Goal: Transaction & Acquisition: Subscribe to service/newsletter

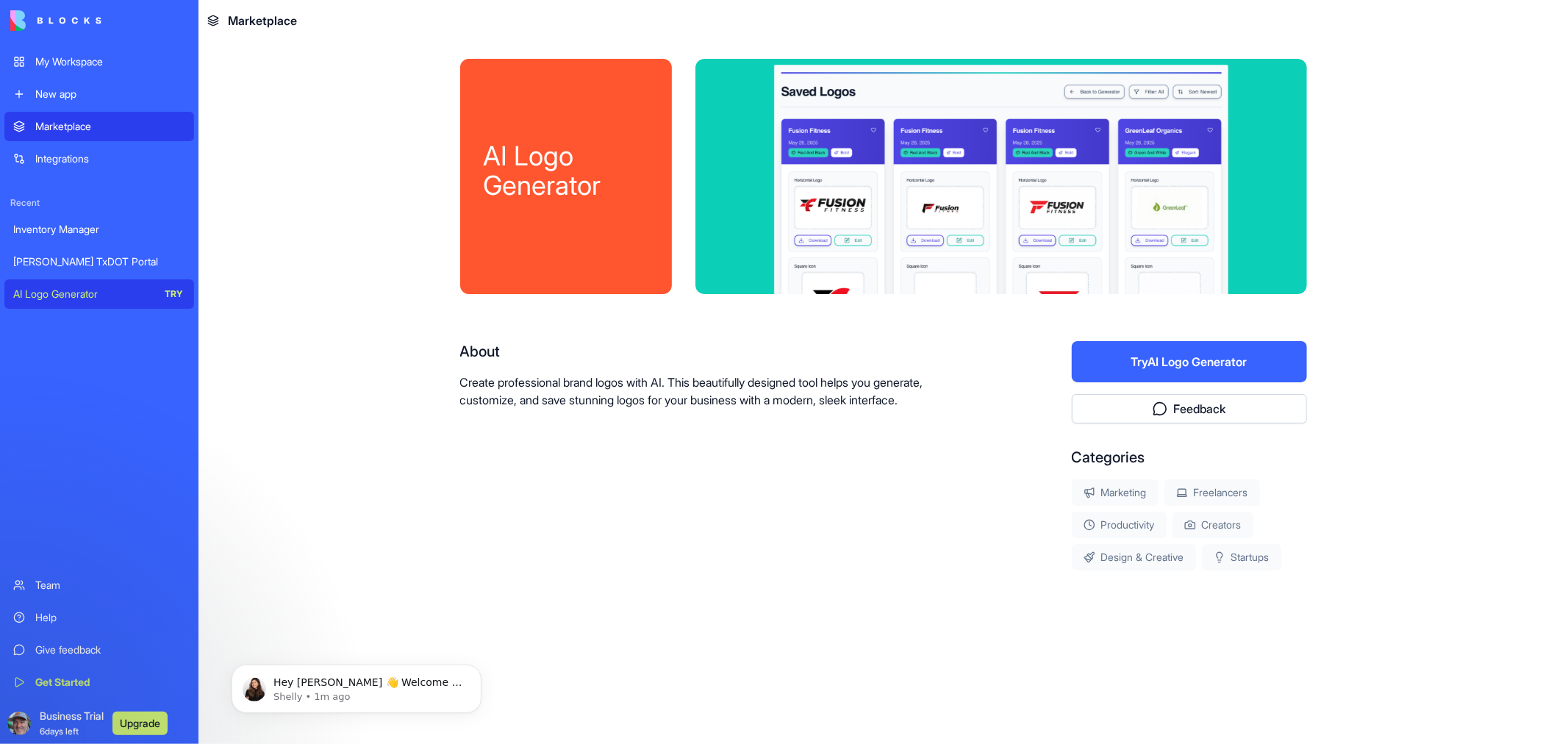
click at [93, 265] on div "[PERSON_NAME] TxDOT Portal" at bounding box center [99, 261] width 172 height 14
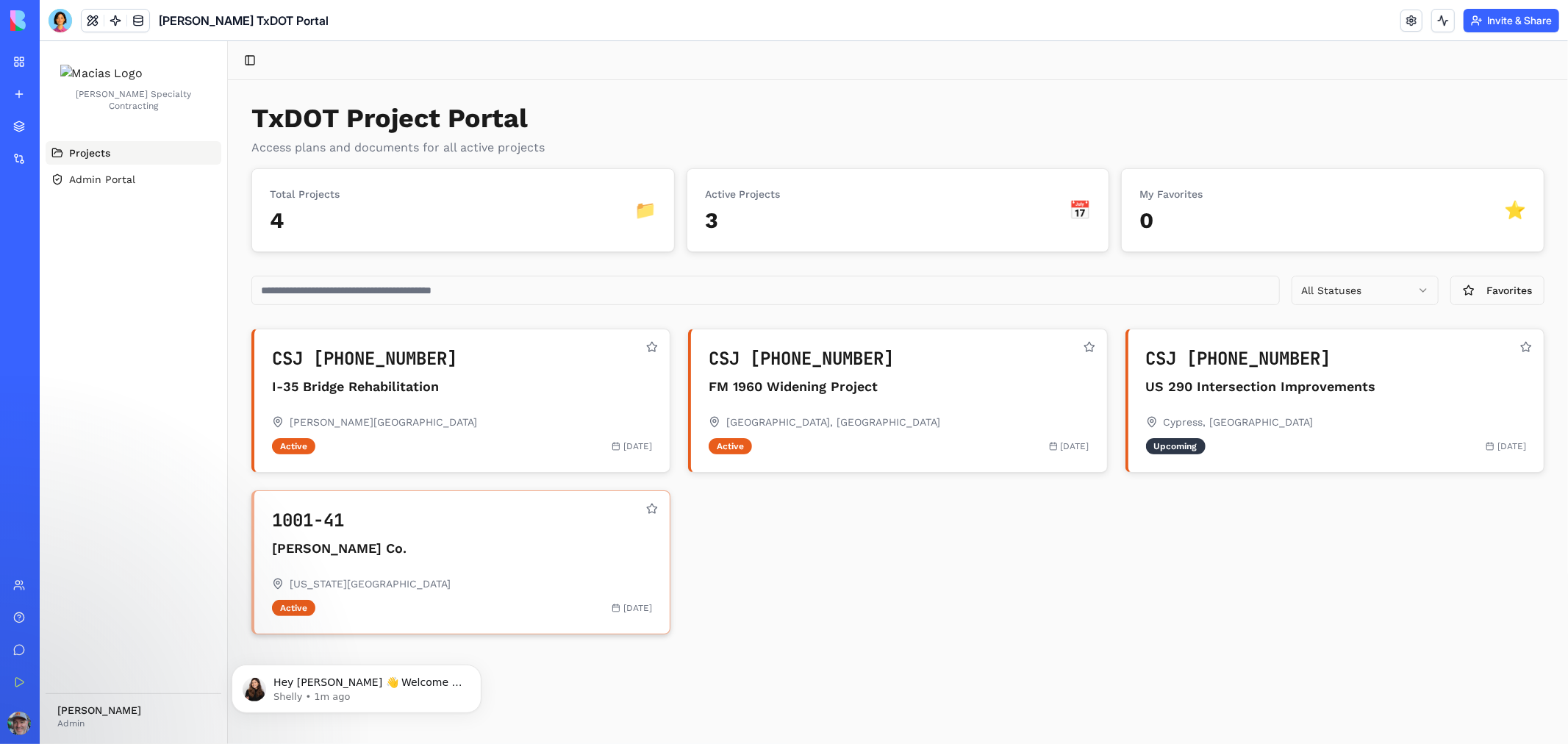
click at [332, 554] on h3 "[PERSON_NAME] Co." at bounding box center [449, 547] width 357 height 21
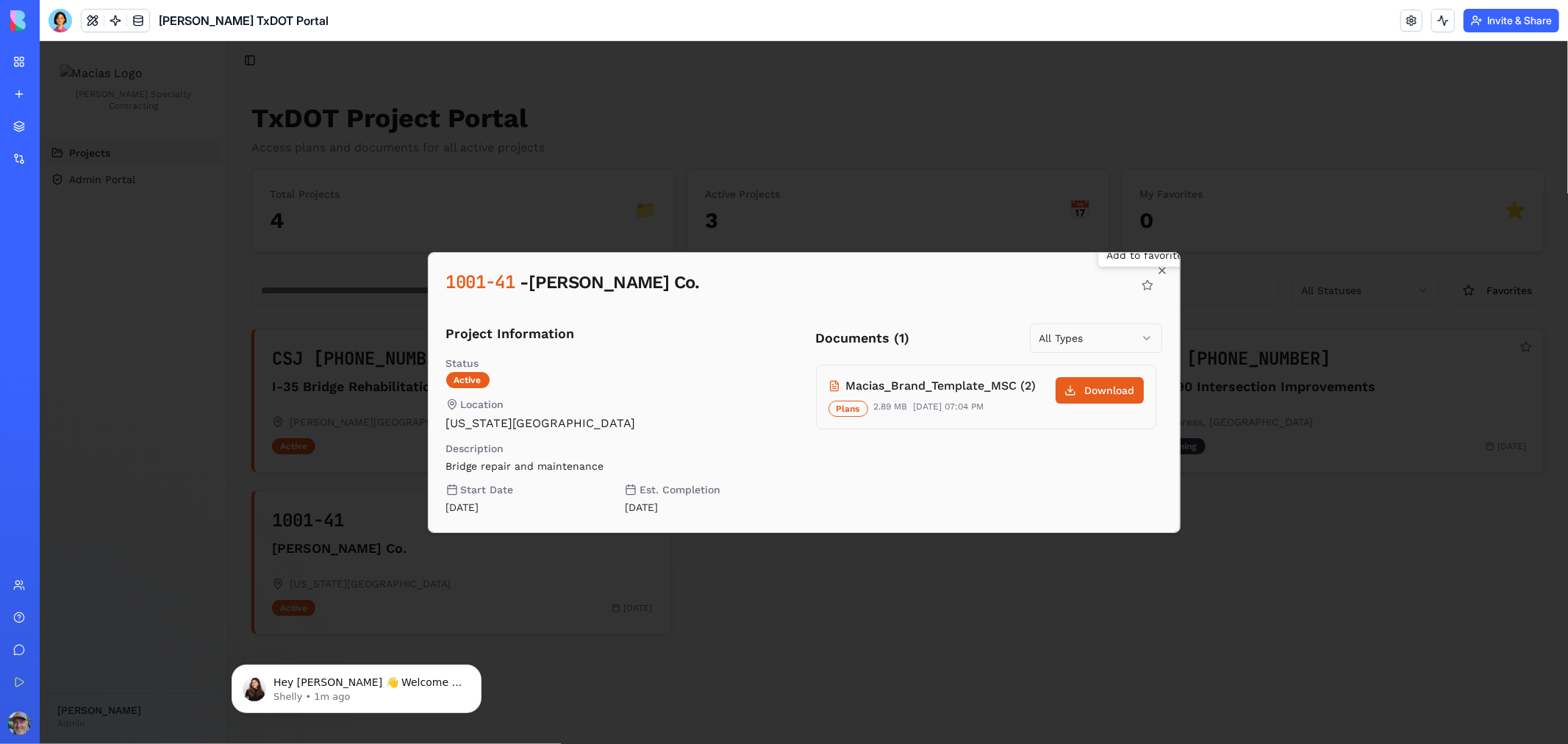
click at [1108, 333] on body "[PERSON_NAME] Specialty Contracting Projects Admin Portal [PERSON_NAME] Admin T…" at bounding box center [803, 392] width 1529 height 703
click at [813, 287] on body "[PERSON_NAME] Specialty Contracting Projects Admin Portal [PERSON_NAME] Admin T…" at bounding box center [803, 392] width 1529 height 703
click at [1158, 269] on icon "button" at bounding box center [1161, 269] width 12 height 12
click at [1158, 269] on div "TxDOT Project Portal Access plans and documents for all active projects Total P…" at bounding box center [897, 368] width 1293 height 530
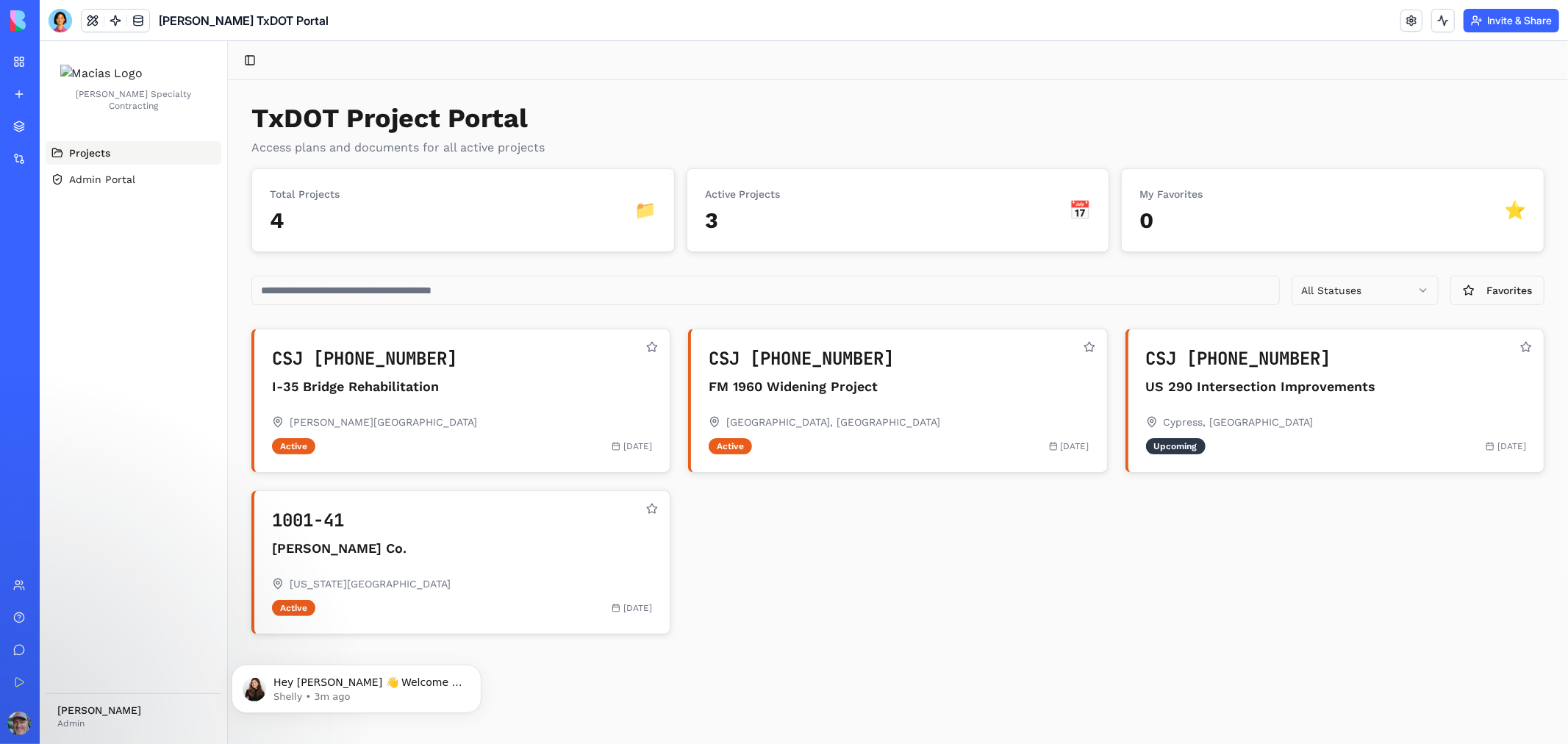
click at [6, 299] on link "AI Logo Generator TRY" at bounding box center [34, 293] width 59 height 30
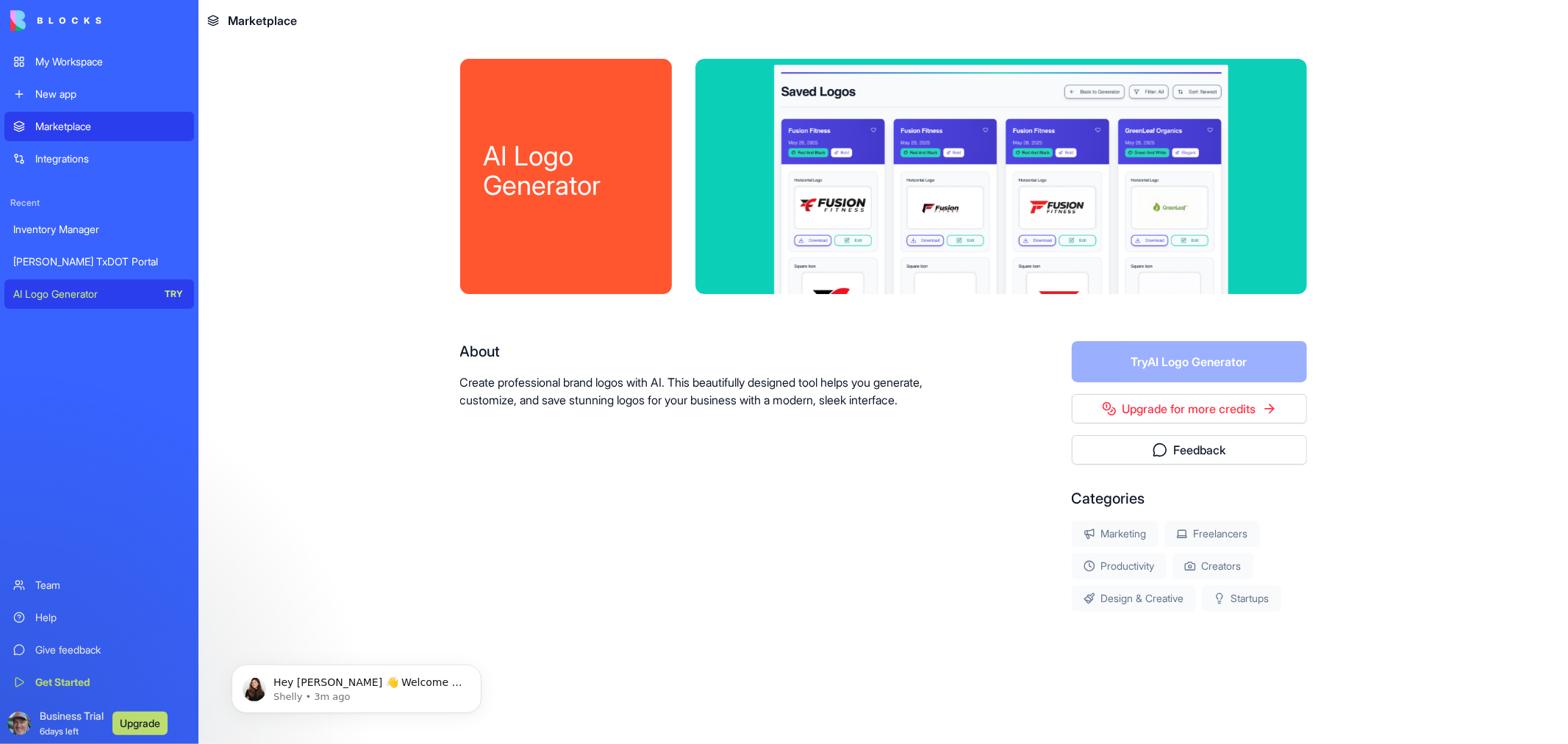
click at [104, 232] on div "Inventory Manager" at bounding box center [99, 229] width 172 height 14
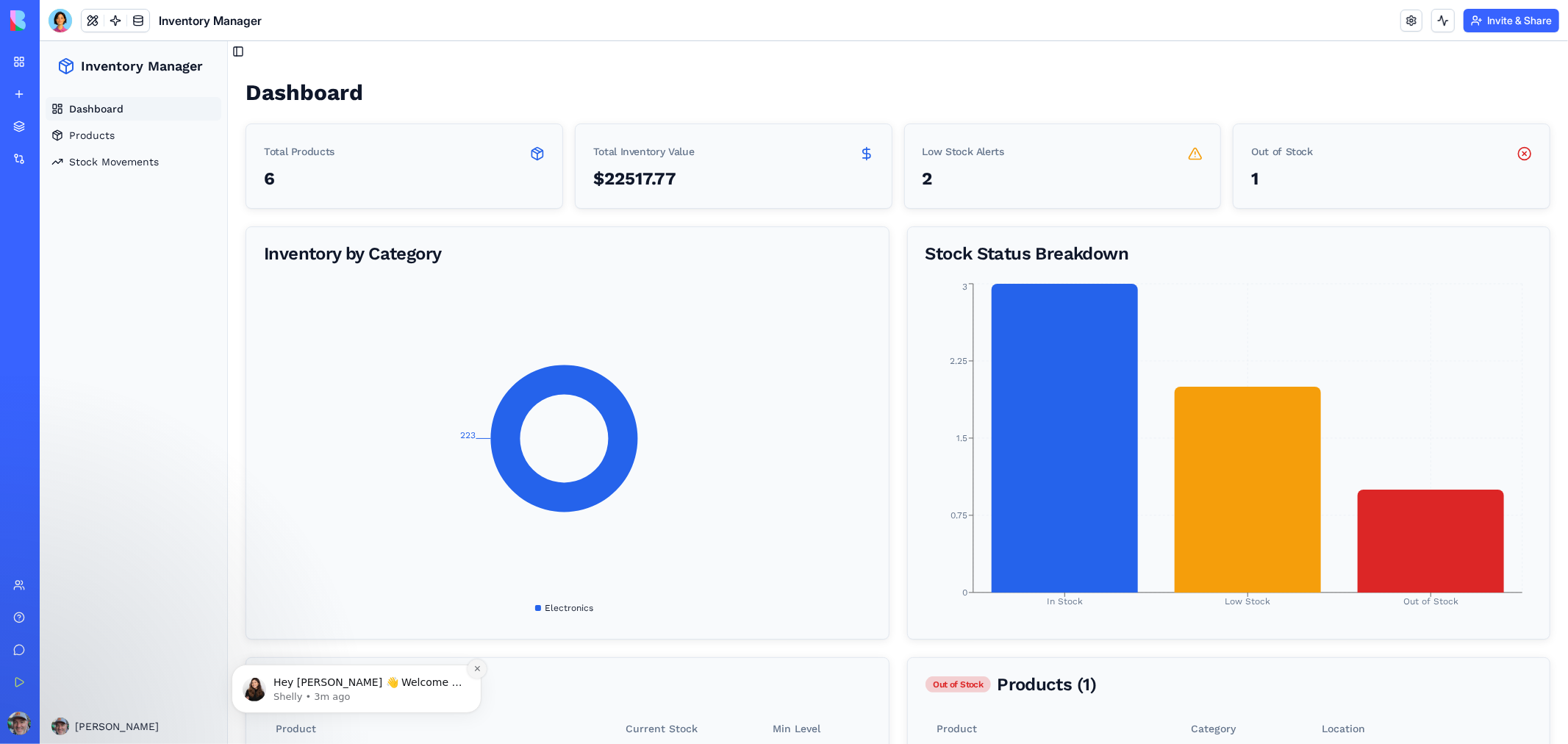
click at [478, 671] on icon "Dismiss notification" at bounding box center [476, 668] width 5 height 5
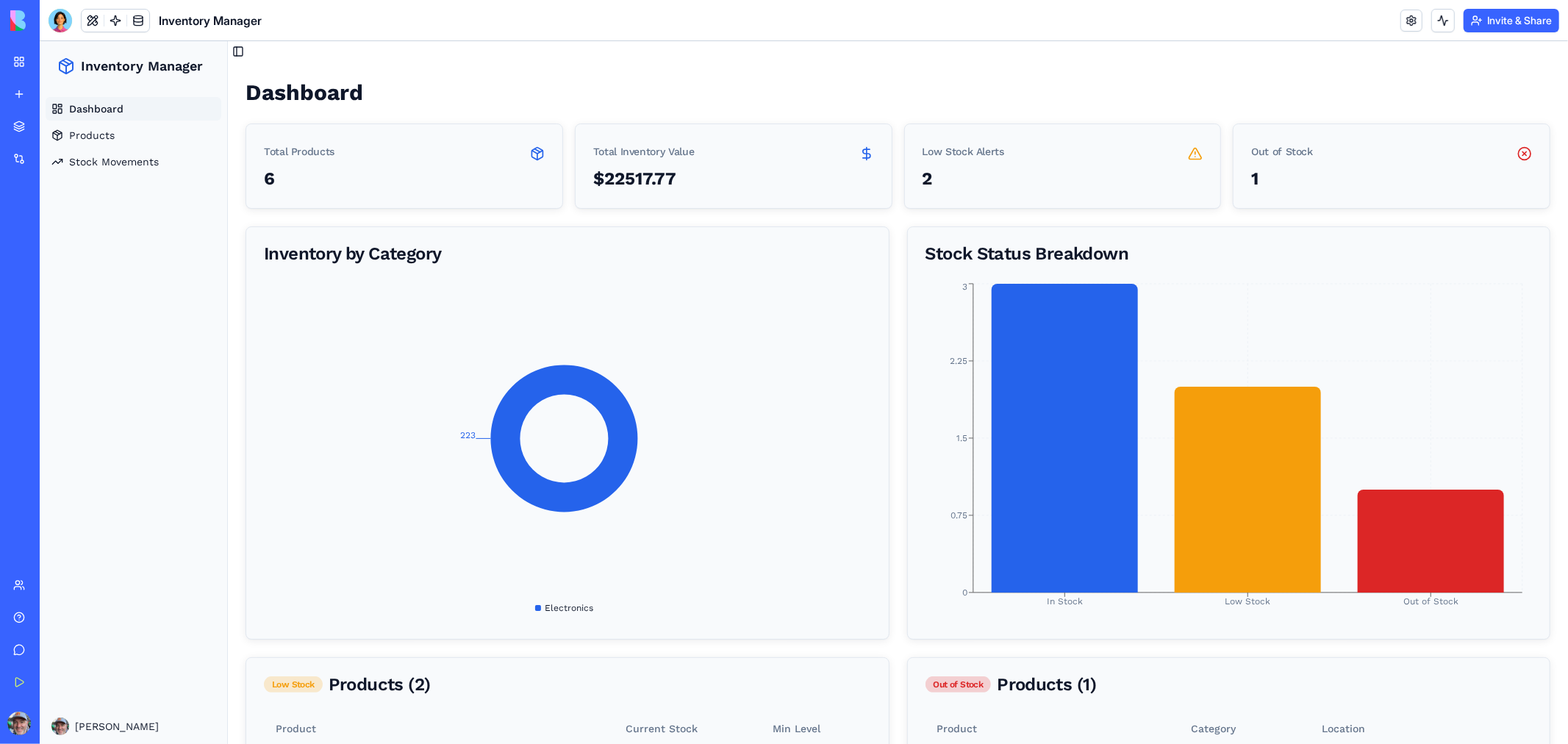
click at [132, 720] on button "Upgrade" at bounding box center [140, 723] width 55 height 23
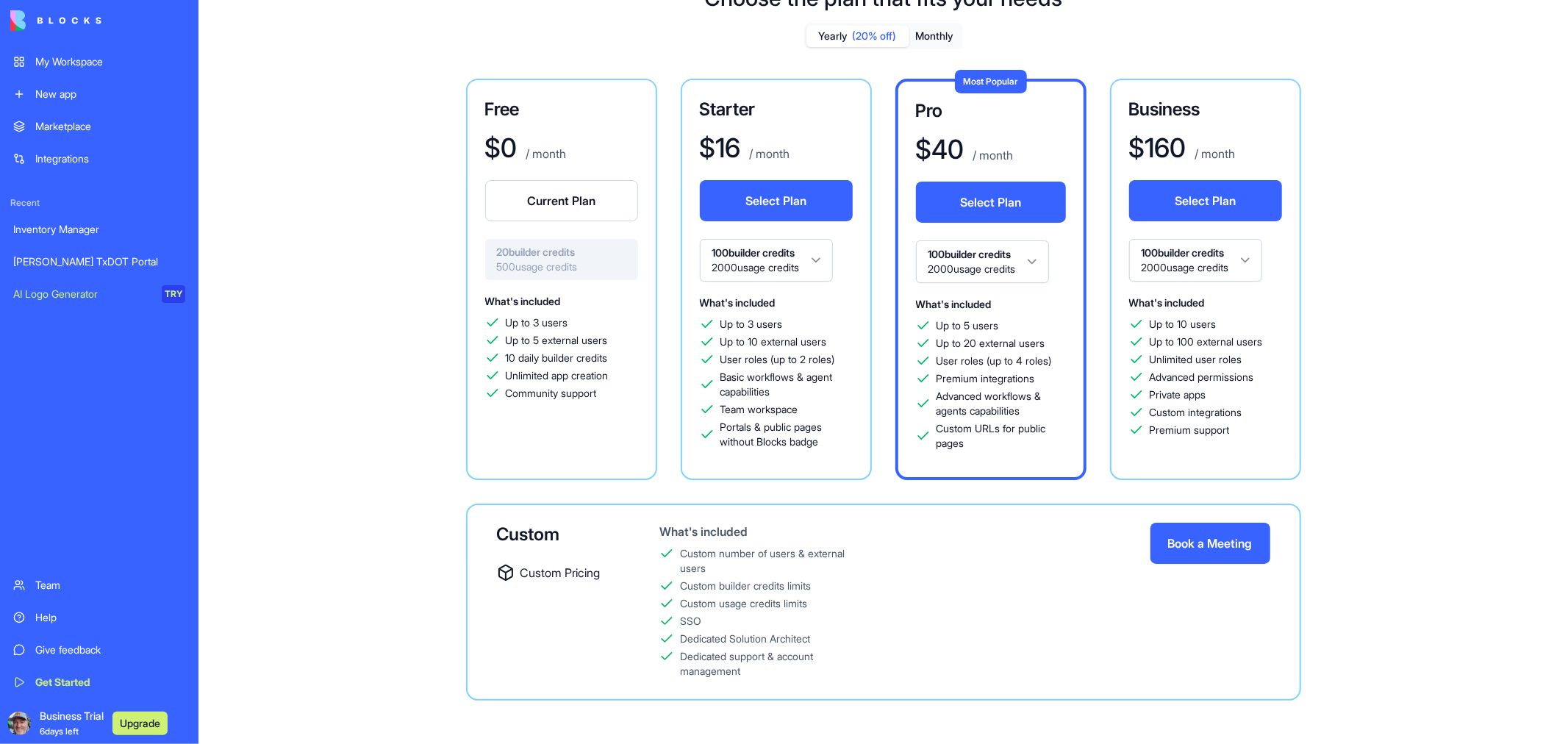
scroll to position [62, 0]
click at [816, 249] on html "My Workspace New app Marketplace Integrations Recent Inventory Manager [PERSON_…" at bounding box center [784, 372] width 1568 height 744
click at [826, 255] on html "My Workspace New app Marketplace Integrations Recent Inventory Manager [PERSON_…" at bounding box center [784, 372] width 1568 height 744
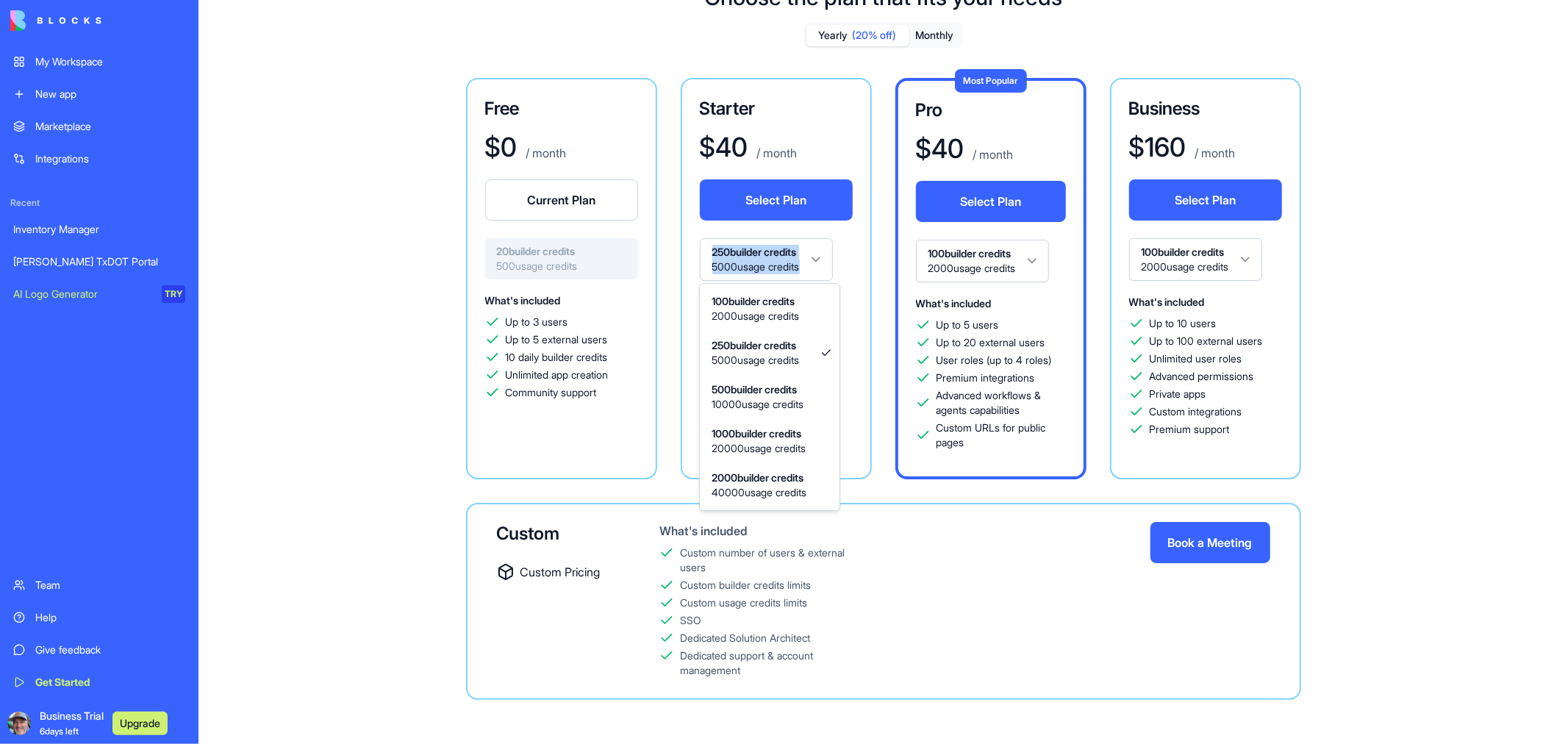
click at [765, 296] on span "What's included" at bounding box center [737, 301] width 76 height 13
